Goal: Task Accomplishment & Management: Use online tool/utility

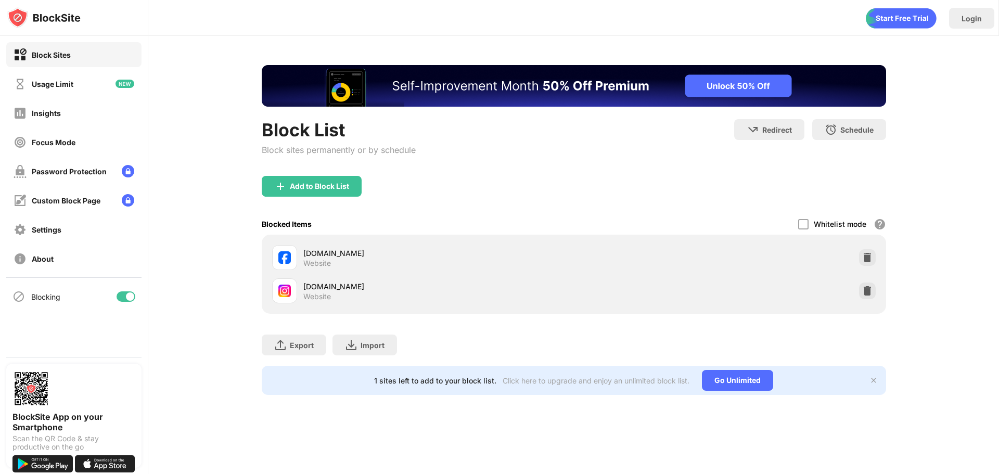
click at [473, 231] on div "Blocked Items Whitelist mode Block all websites except for those in your whitel…" at bounding box center [574, 223] width 624 height 21
click at [871, 291] on img at bounding box center [867, 291] width 10 height 10
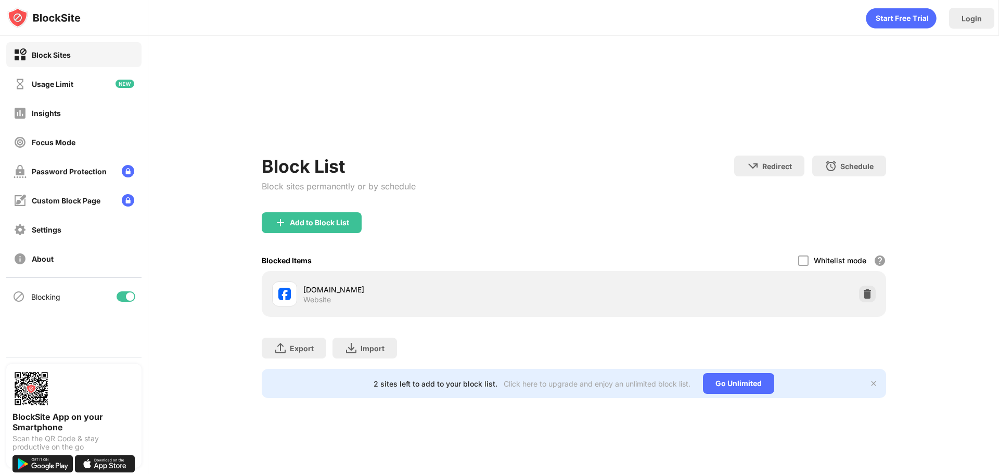
click at [306, 187] on div "Block List Block sites permanently or by schedule Redirect Choose a site to be …" at bounding box center [574, 231] width 624 height 333
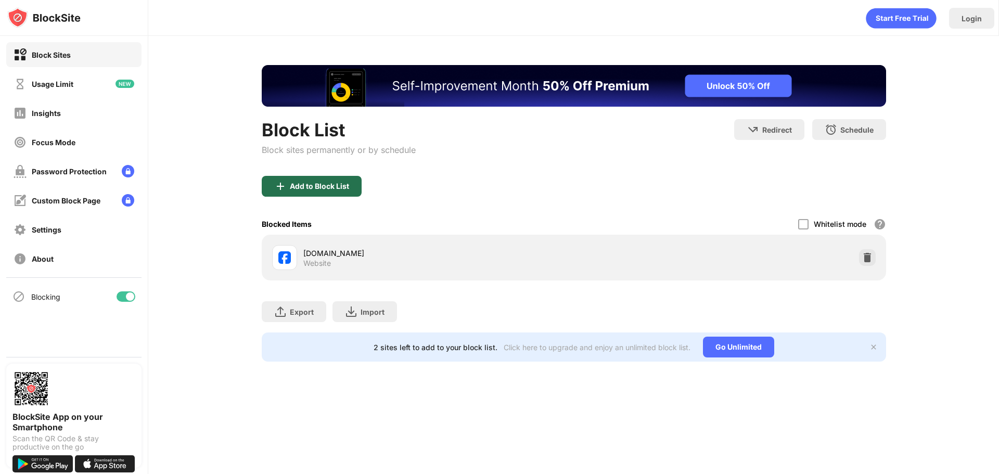
click at [307, 194] on div "Add to Block List" at bounding box center [312, 186] width 100 height 21
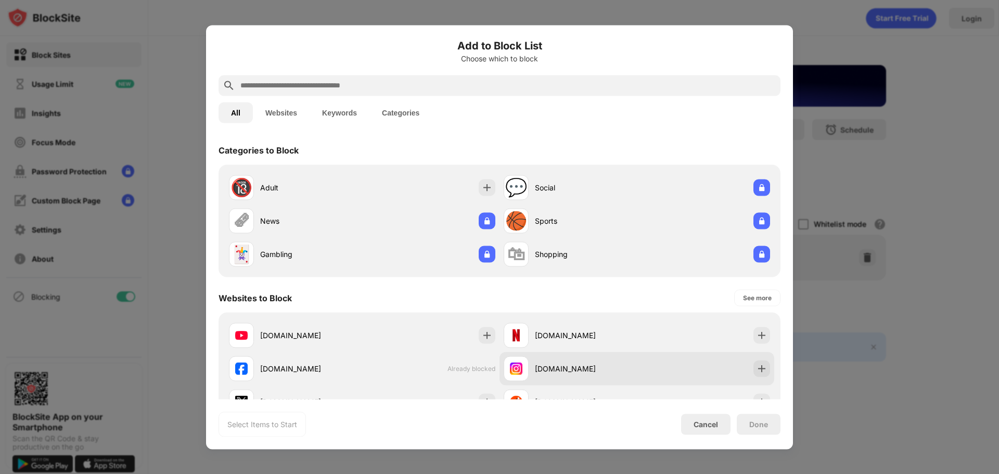
click at [535, 373] on div "[DOMAIN_NAME]" at bounding box center [586, 368] width 102 height 11
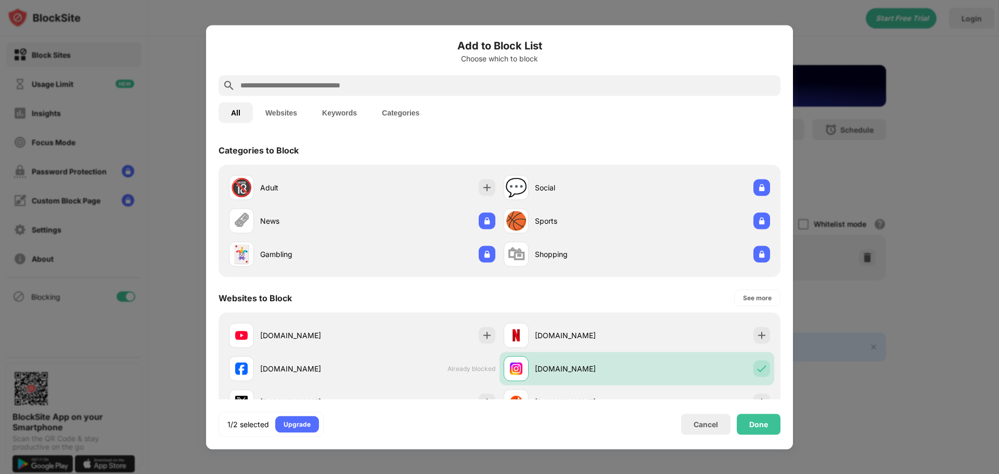
click at [427, 89] on input "text" at bounding box center [507, 85] width 537 height 12
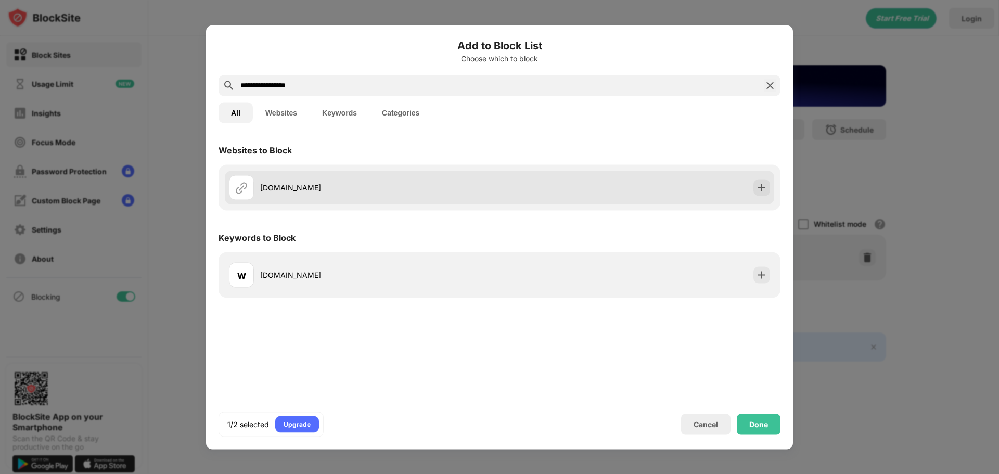
type input "**********"
click at [388, 193] on div "[DOMAIN_NAME]" at bounding box center [364, 187] width 270 height 25
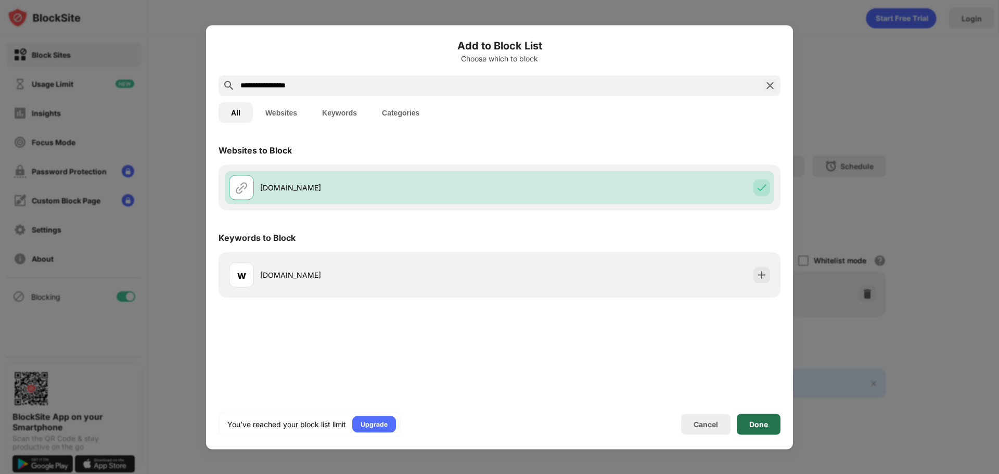
click at [757, 419] on div "Done" at bounding box center [759, 424] width 44 height 21
